Goal: Information Seeking & Learning: Check status

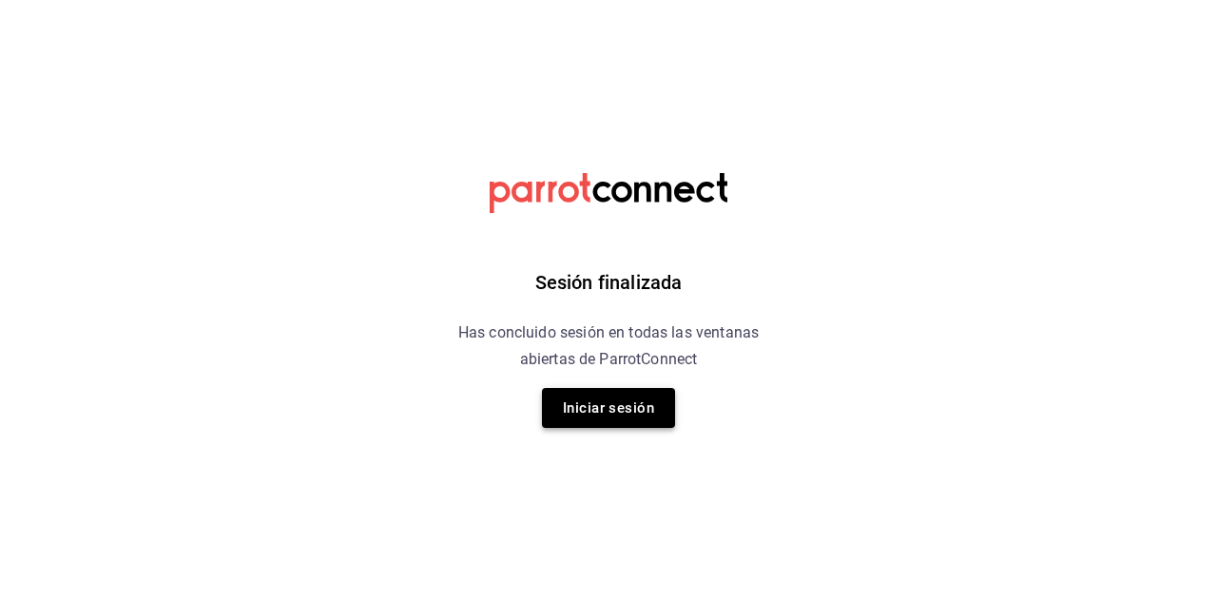
click at [625, 402] on button "Iniciar sesión" at bounding box center [608, 408] width 133 height 40
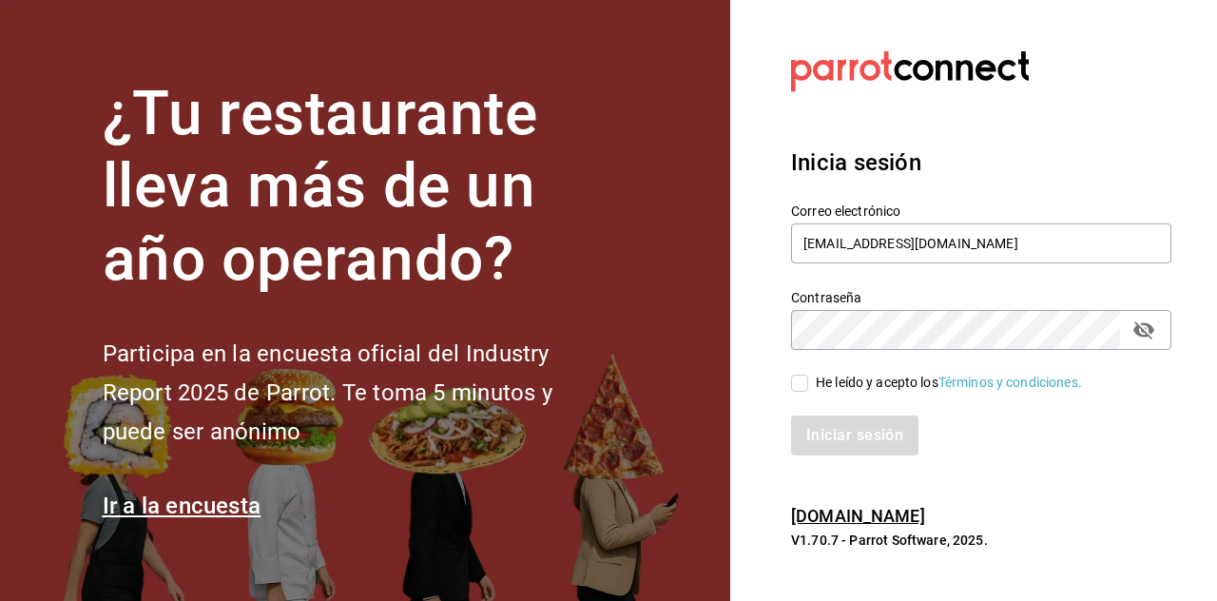
click at [794, 374] on input "He leído y acepto los Términos y condiciones." at bounding box center [799, 382] width 17 height 17
checkbox input "true"
click at [854, 440] on button "Iniciar sesión" at bounding box center [855, 435] width 129 height 40
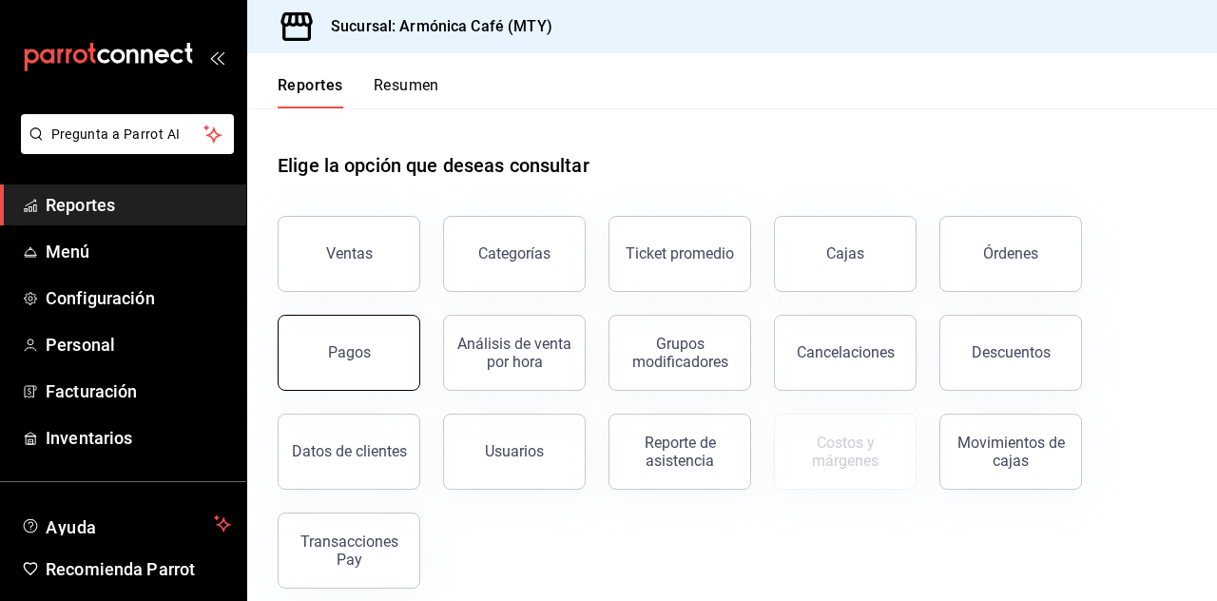
click at [365, 382] on button "Pagos" at bounding box center [349, 353] width 143 height 76
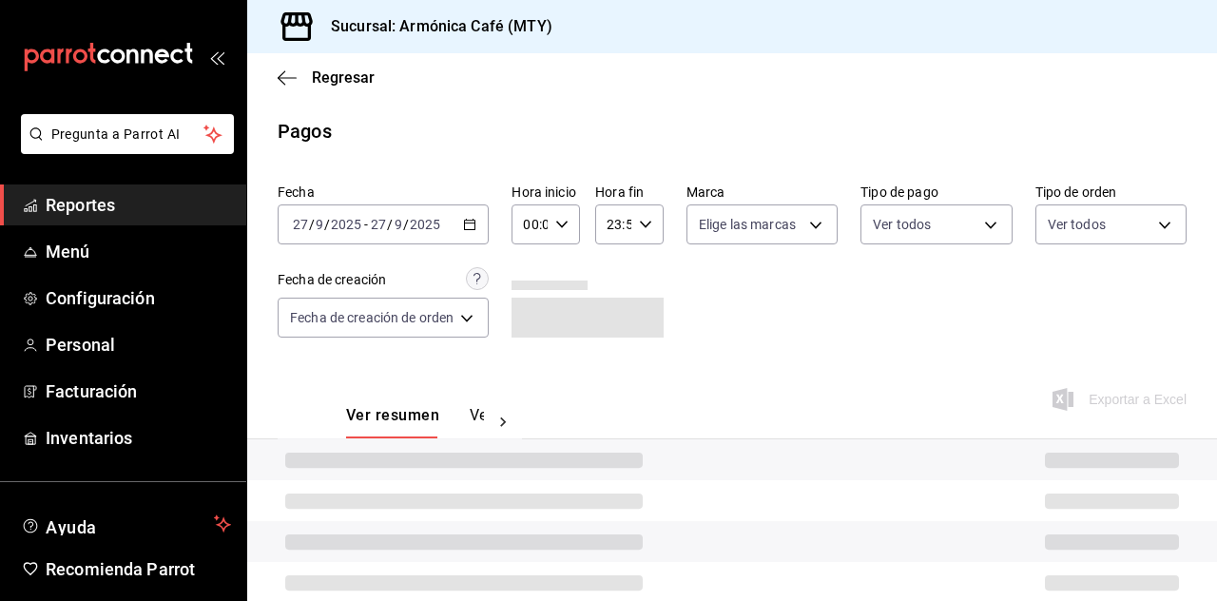
click at [460, 220] on div "[DATE] [DATE] - [DATE] [DATE]" at bounding box center [383, 224] width 211 height 40
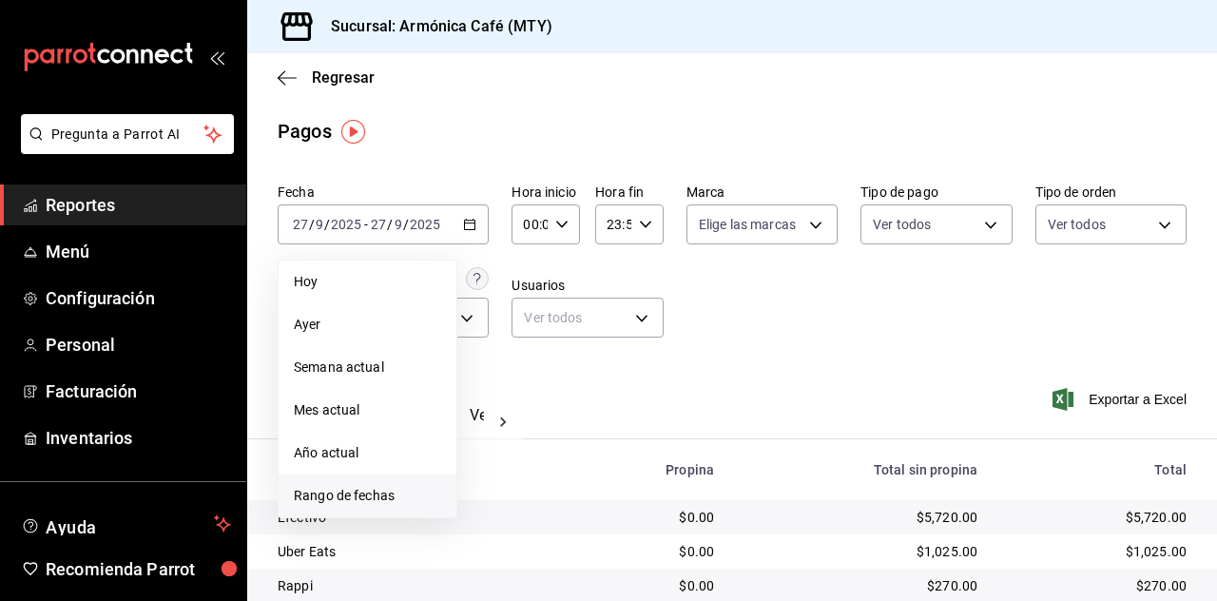
click at [392, 495] on span "Rango de fechas" at bounding box center [367, 496] width 147 height 20
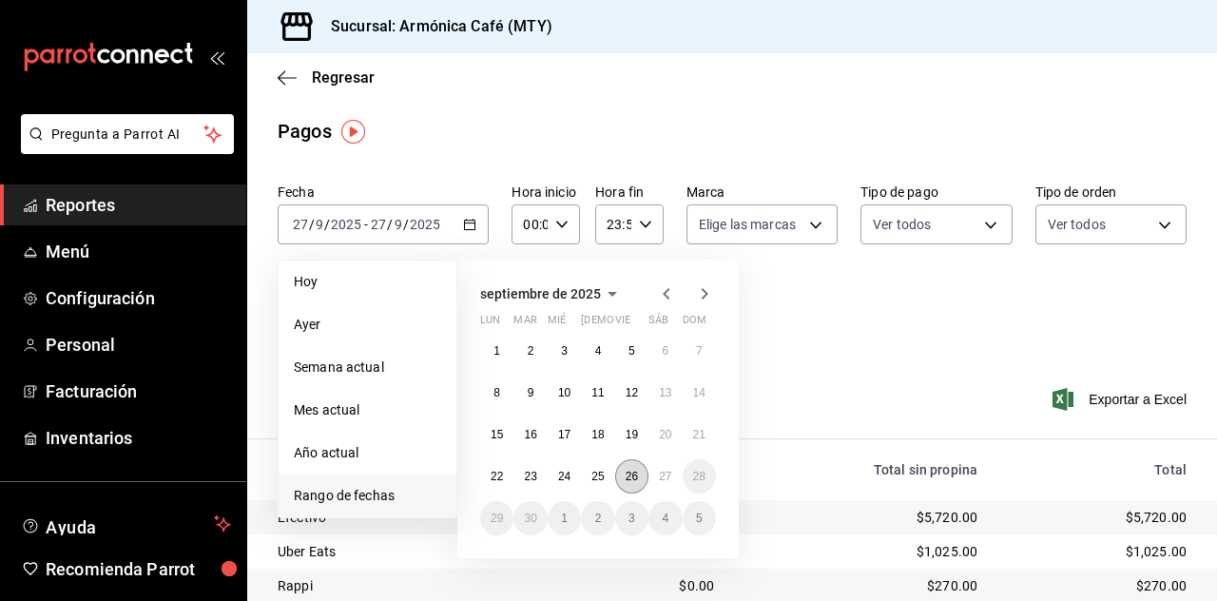
click at [635, 471] on abbr "26" at bounding box center [631, 476] width 12 height 13
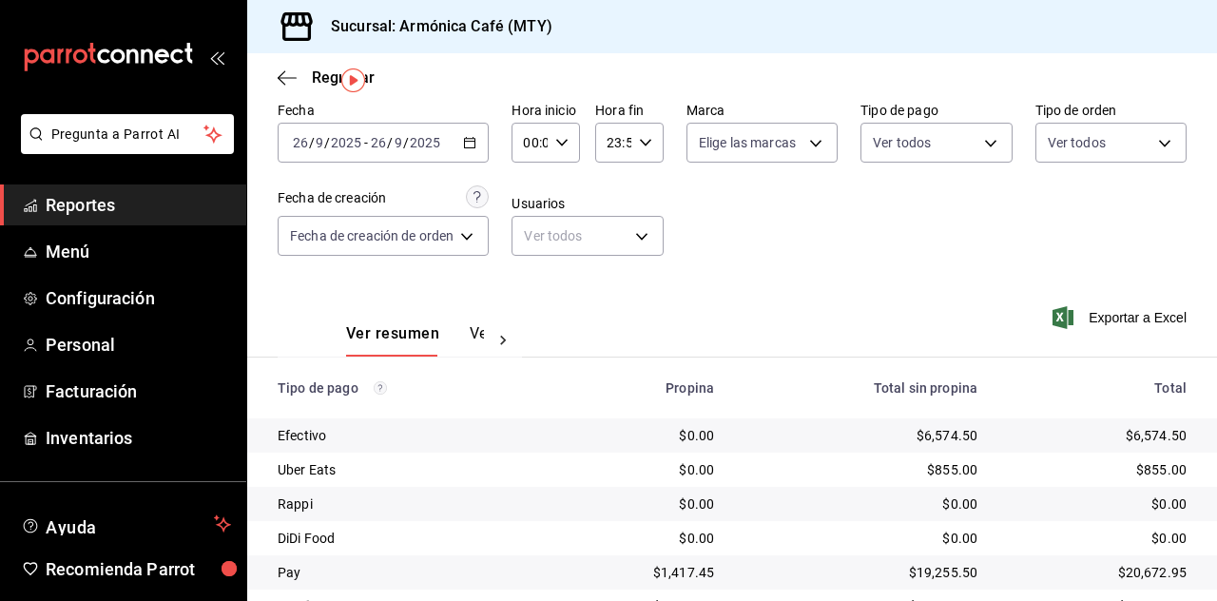
scroll to position [135, 0]
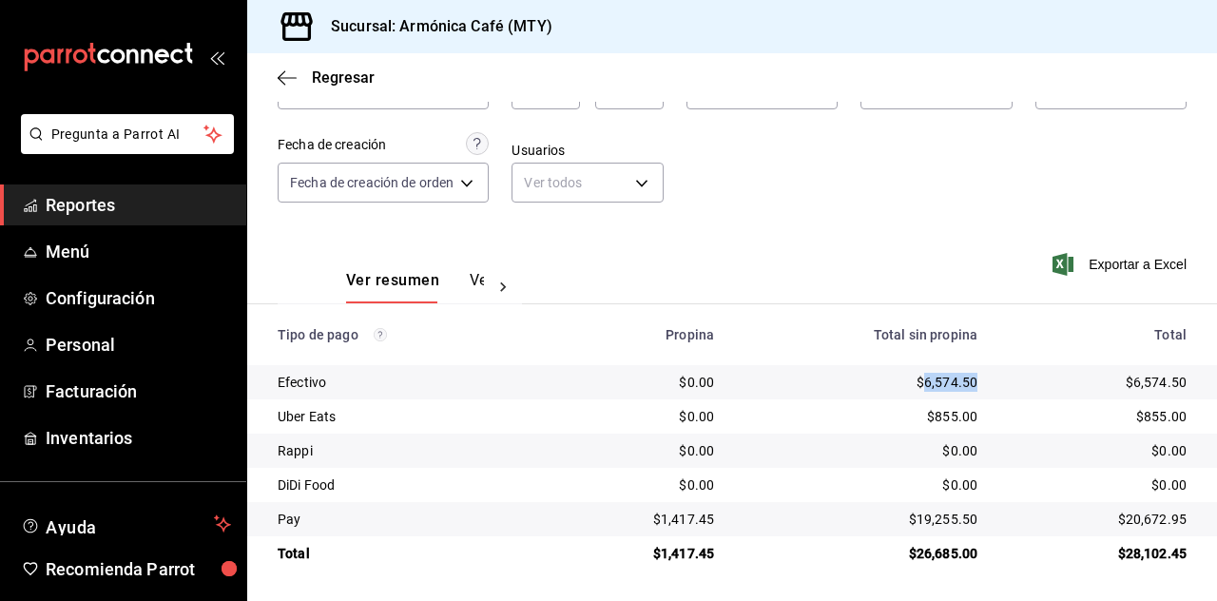
drag, startPoint x: 911, startPoint y: 379, endPoint x: 970, endPoint y: 382, distance: 59.0
click at [970, 382] on td "$6,574.50" at bounding box center [860, 382] width 263 height 34
copy div "6,574.50"
drag, startPoint x: 904, startPoint y: 518, endPoint x: 970, endPoint y: 517, distance: 65.6
click at [970, 517] on td "$19,255.50" at bounding box center [860, 519] width 263 height 34
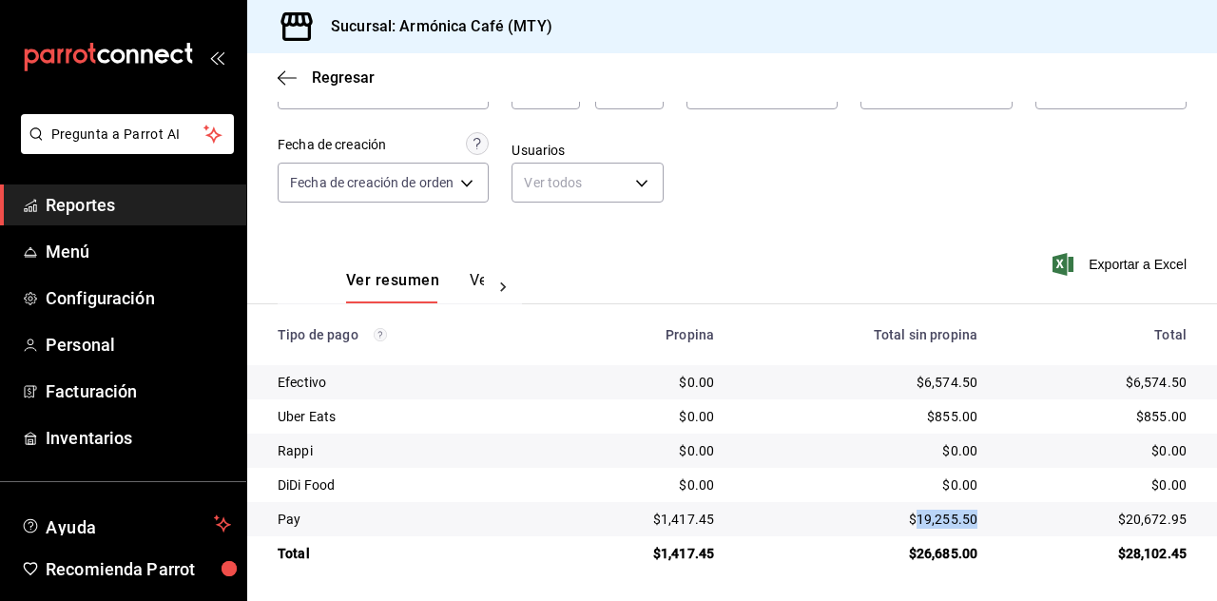
copy div "19,255.50"
drag, startPoint x: 654, startPoint y: 521, endPoint x: 707, endPoint y: 528, distance: 53.8
click at [707, 528] on td "$1,417.45" at bounding box center [640, 519] width 180 height 34
copy div "1,417.45"
click at [300, 82] on span "Regresar" at bounding box center [326, 77] width 97 height 18
